Goal: Information Seeking & Learning: Find specific fact

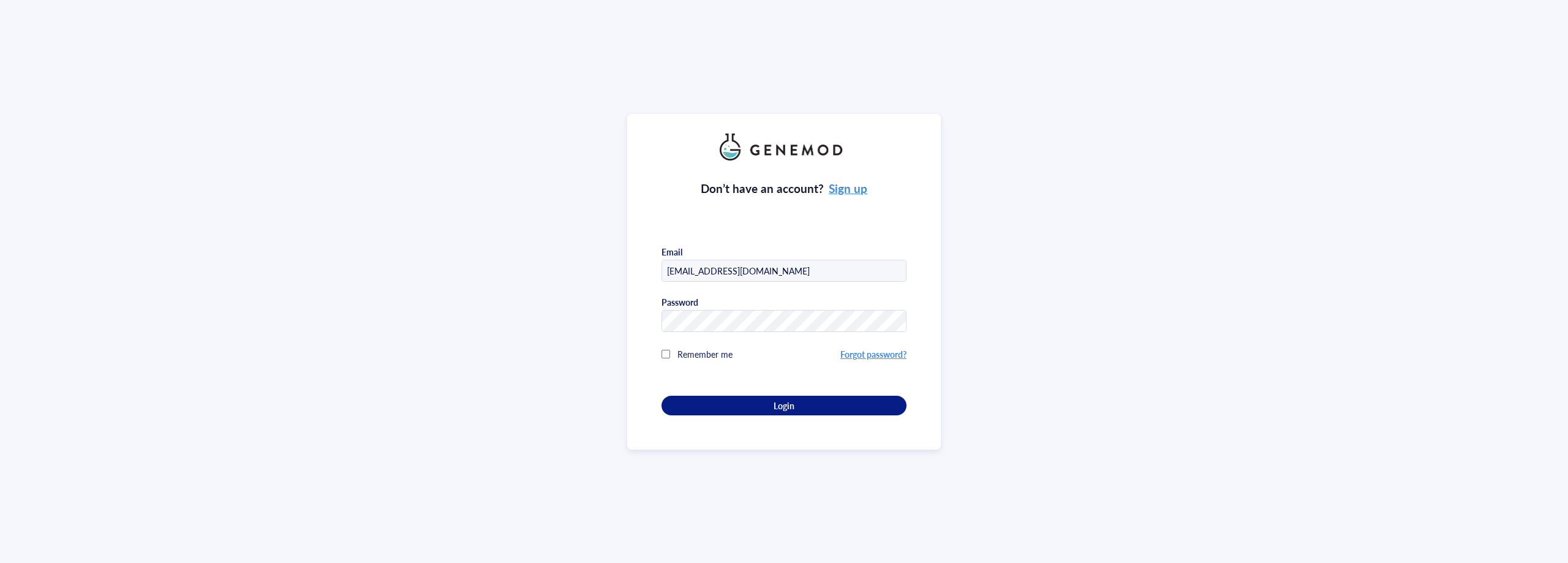
type input "[EMAIL_ADDRESS][DOMAIN_NAME]"
click at [854, 389] on div "Don’t have an account? Sign up Email [EMAIL_ADDRESS][DOMAIN_NAME] Password Reme…" at bounding box center [784, 288] width 245 height 255
click at [857, 397] on button "Login" at bounding box center [784, 406] width 245 height 20
click at [858, 401] on div "Login" at bounding box center [784, 405] width 206 height 11
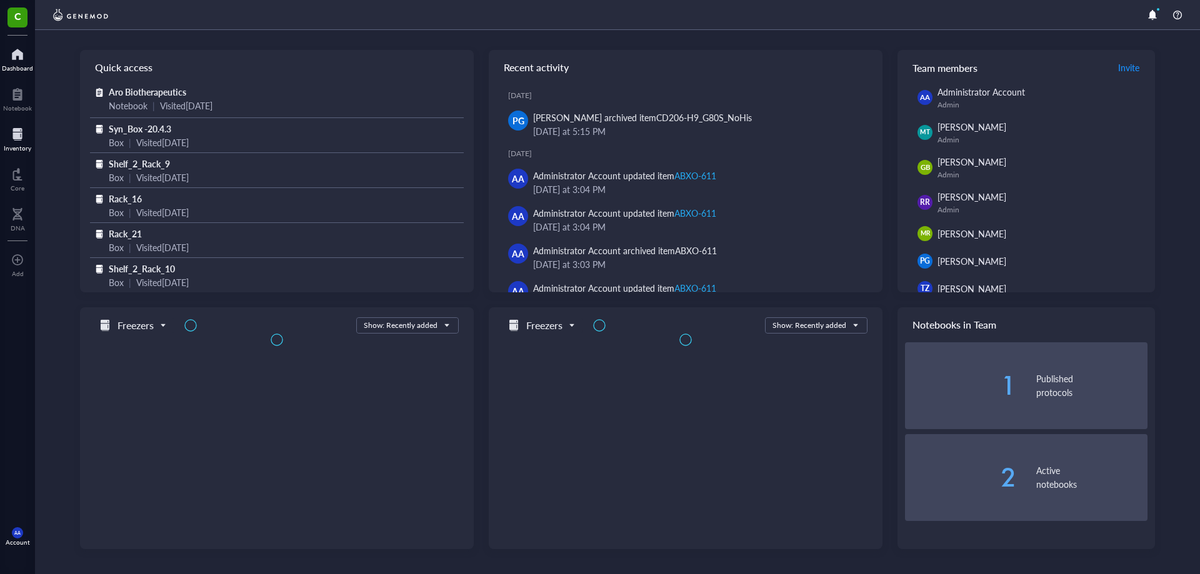
click at [6, 134] on div at bounding box center [17, 134] width 27 height 20
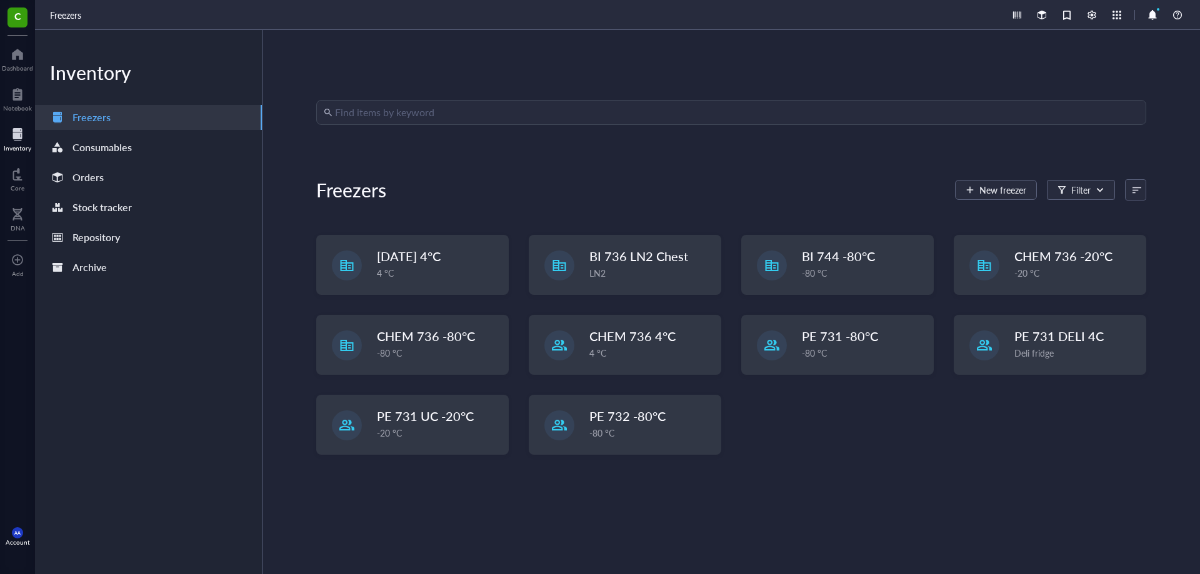
click at [512, 113] on input "search" at bounding box center [736, 113] width 803 height 24
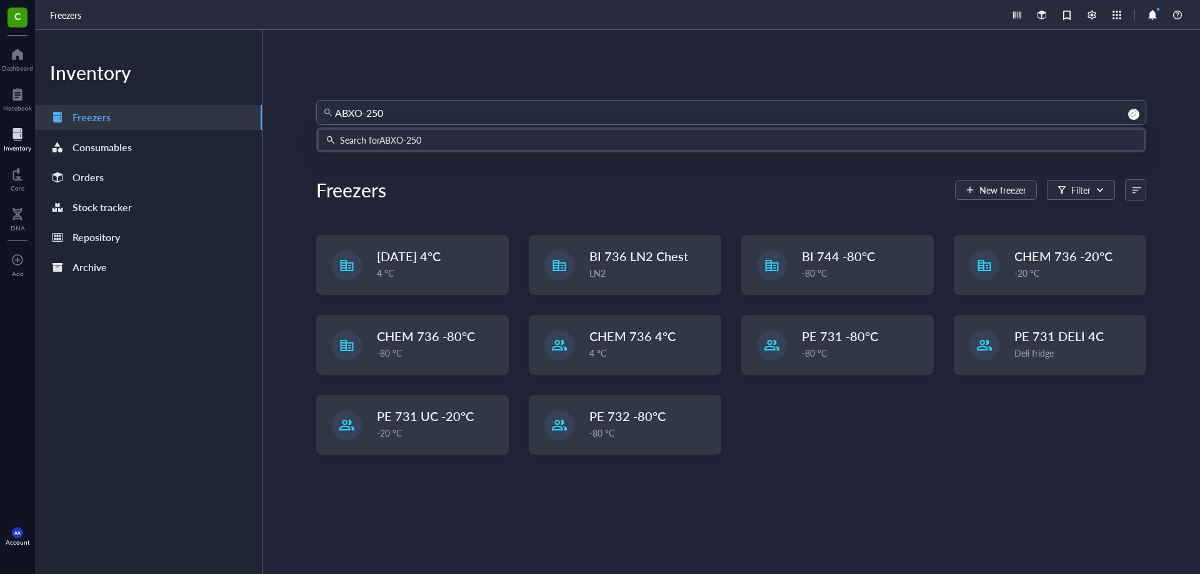
type input "ABXO-2507"
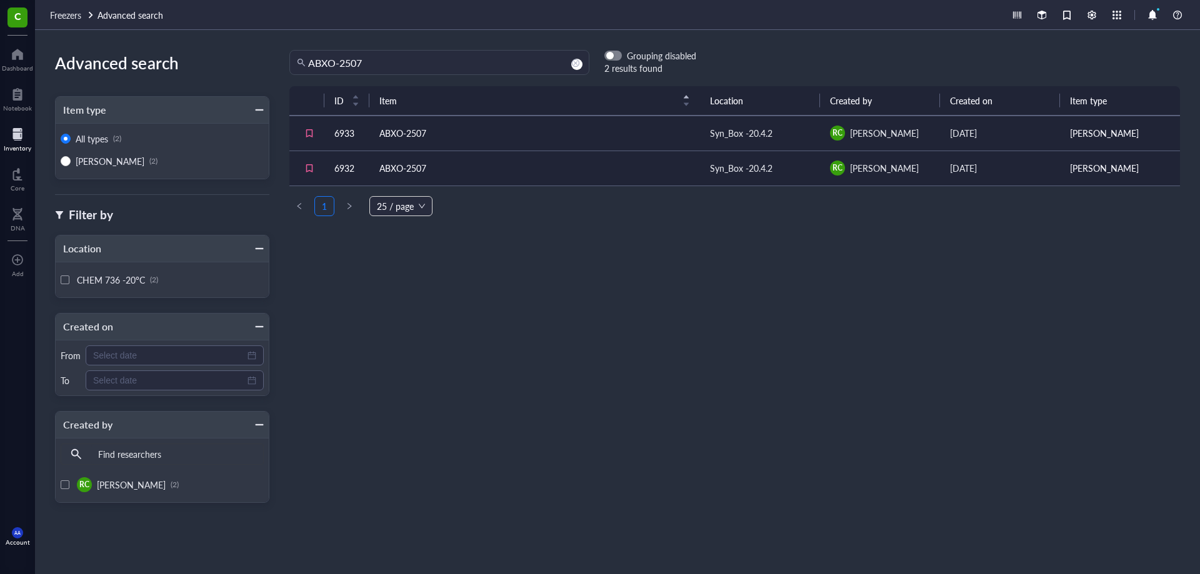
click at [661, 164] on td "ABXO-2507" at bounding box center [534, 168] width 330 height 35
